Goal: Find specific page/section: Find specific page/section

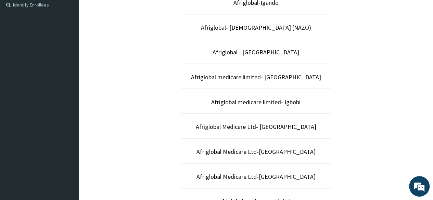
scroll to position [195, 0]
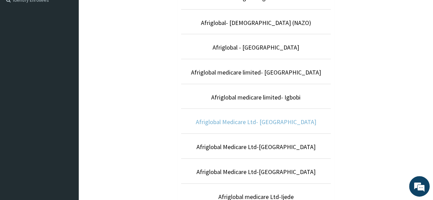
click at [271, 121] on link "Afriglobal Medicare Ltd- [GEOGRAPHIC_DATA]" at bounding box center [256, 122] width 121 height 8
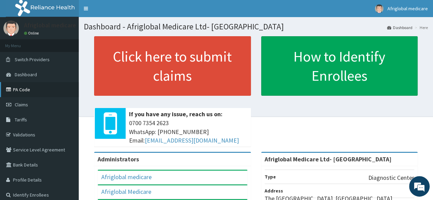
click at [25, 88] on link "PA Code" at bounding box center [39, 89] width 79 height 15
